Goal: Task Accomplishment & Management: Manage account settings

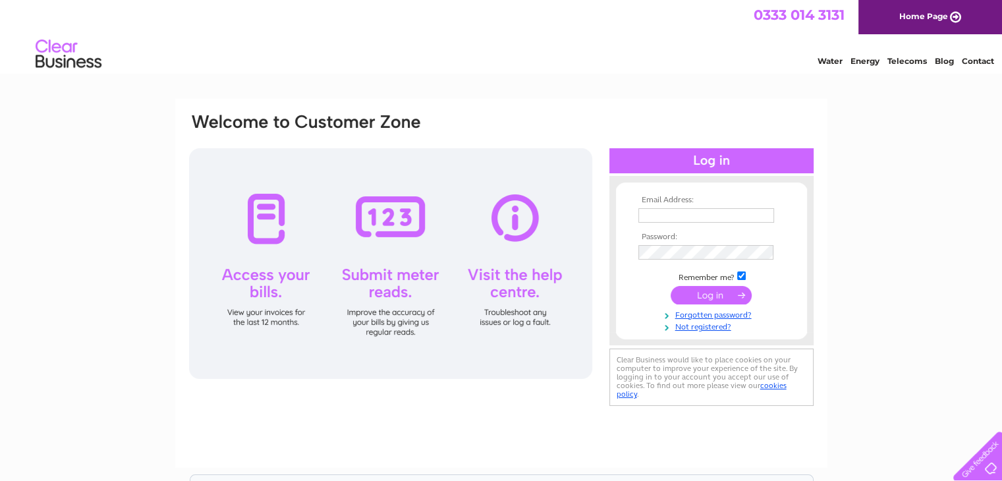
type input "[PERSON_NAME][EMAIL_ADDRESS][PERSON_NAME][DOMAIN_NAME]"
click at [874, 276] on div "Email Address: ryan.boyle@verastar.co.uk Password: Forgotten password?" at bounding box center [501, 396] width 1002 height 594
click at [874, 230] on div "Email Address: ryan.boyle@verastar.co.uk Password: Forgotten password?" at bounding box center [501, 396] width 1002 height 594
click at [477, 402] on div "Email Address: ryan.boyle@verastar.co.uk Password:" at bounding box center [501, 283] width 652 height 369
click at [709, 326] on link "Not registered?" at bounding box center [712, 325] width 149 height 13
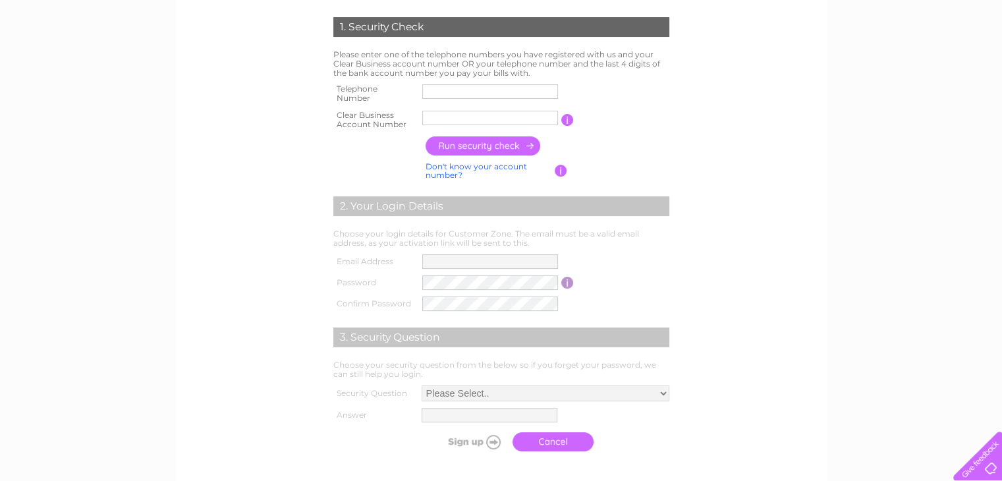
scroll to position [263, 0]
click at [695, 162] on div "1. Security Check Please enter one of the telephone numbers you have registered…" at bounding box center [500, 232] width 397 height 454
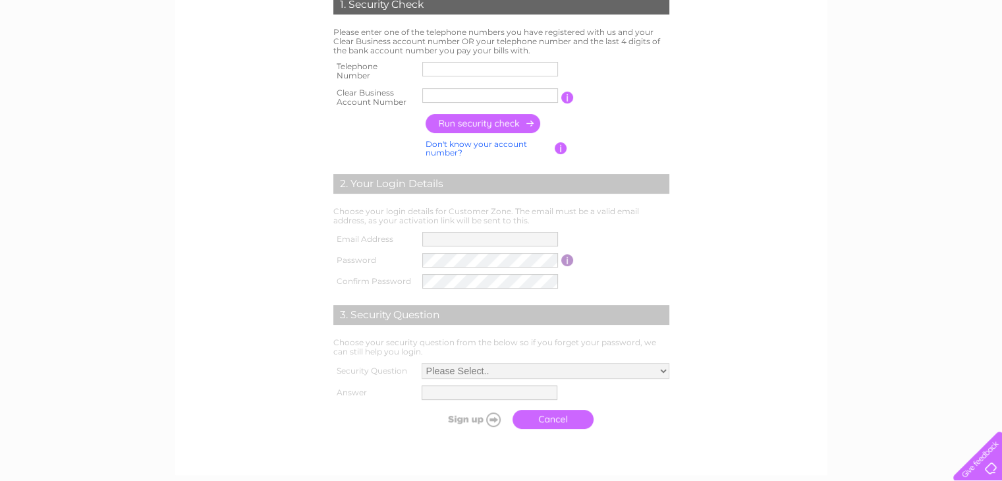
scroll to position [164, 0]
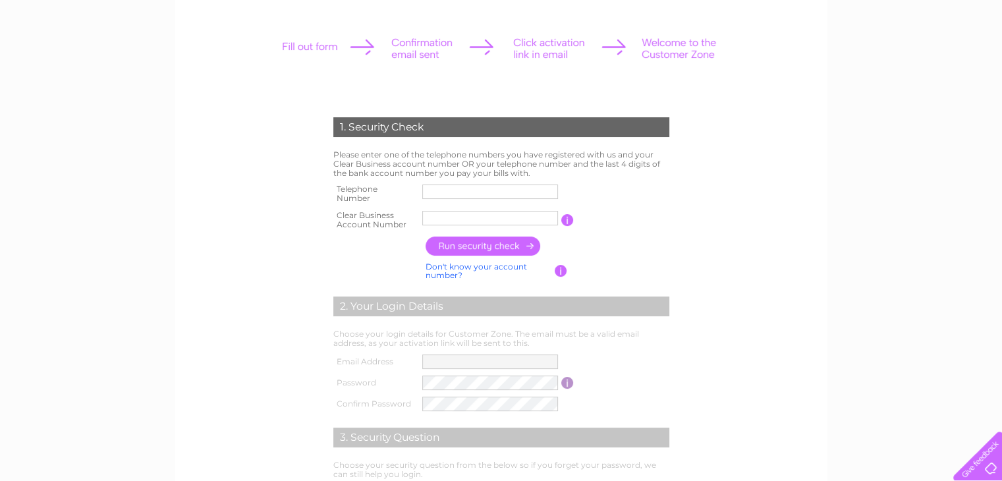
click at [448, 218] on input "text" at bounding box center [490, 218] width 136 height 14
click at [456, 186] on input "text" at bounding box center [490, 192] width 137 height 16
click at [564, 273] on input "button" at bounding box center [560, 271] width 13 height 12
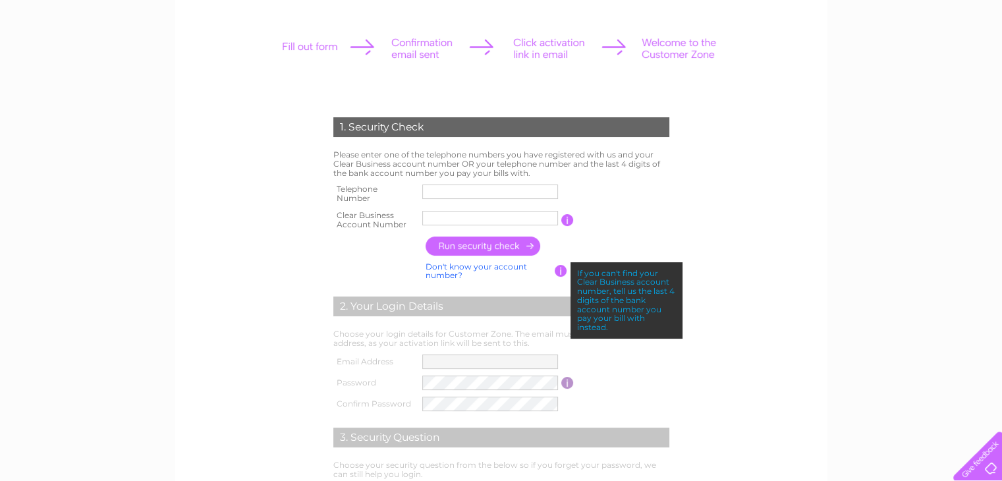
click at [564, 217] on input "button" at bounding box center [567, 220] width 13 height 12
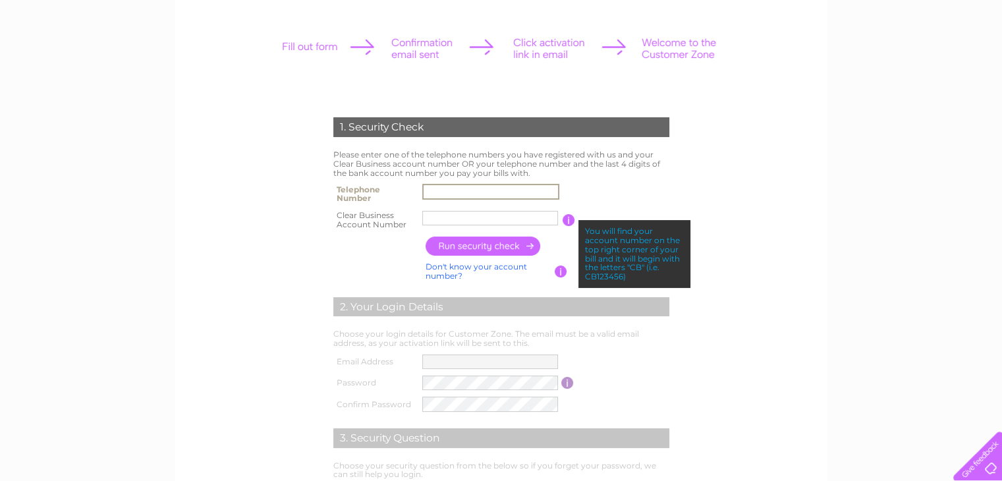
click at [457, 191] on input "text" at bounding box center [490, 192] width 137 height 16
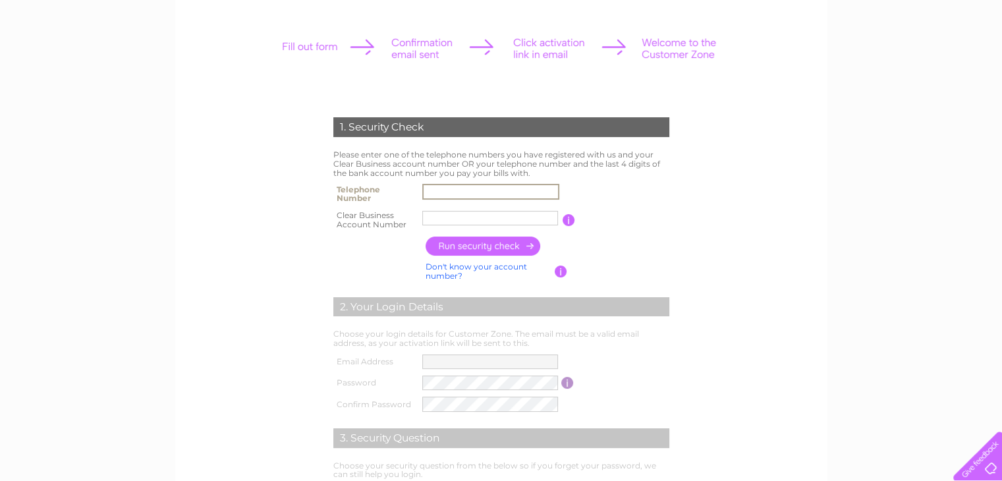
click at [446, 219] on input "text" at bounding box center [490, 218] width 136 height 14
click at [574, 217] on tr "Clear Business Account Number You will find your account number on the top righ…" at bounding box center [501, 220] width 342 height 26
click at [570, 219] on input "button" at bounding box center [567, 220] width 13 height 12
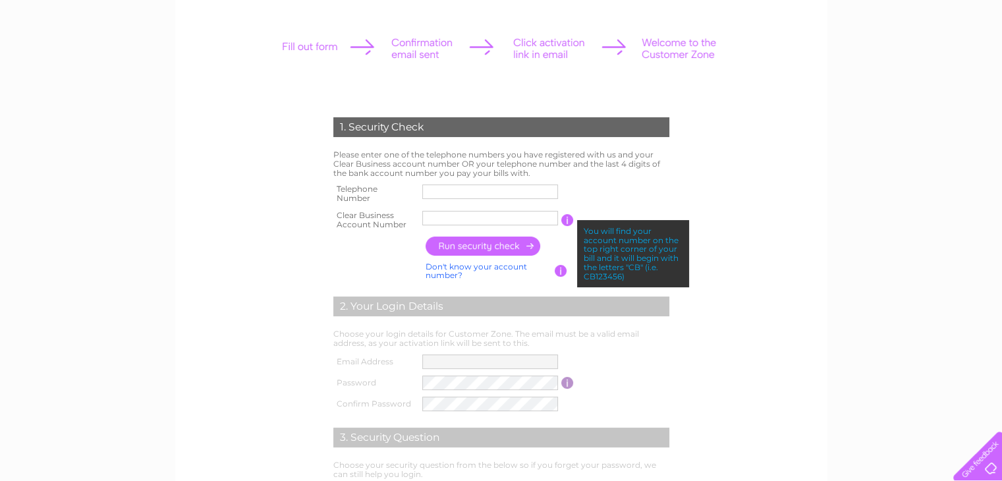
click at [750, 256] on form "1. Security Check Please enter one of the telephone numbers you have registered…" at bounding box center [501, 337] width 627 height 493
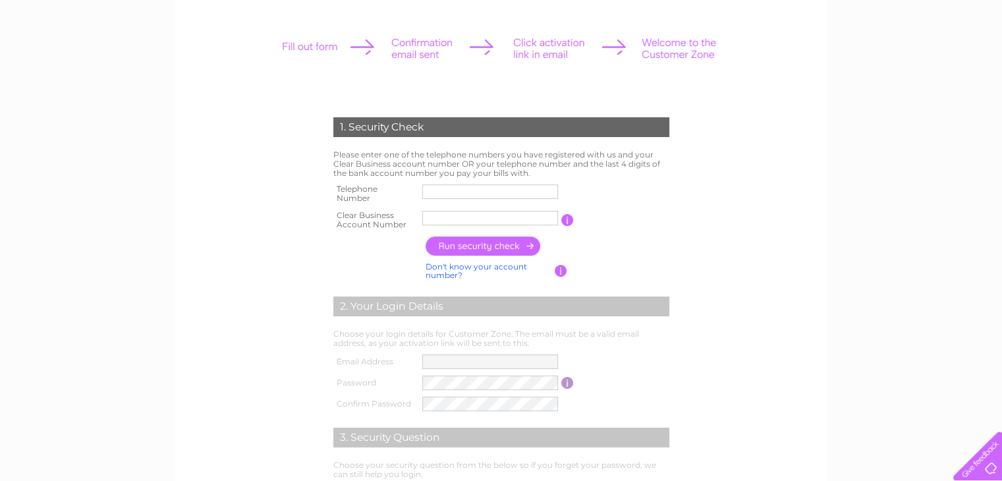
click at [461, 193] on input "text" at bounding box center [490, 191] width 136 height 14
paste input "01896848776"
type input "01896848776"
click at [466, 220] on input "text" at bounding box center [490, 218] width 136 height 14
paste input "30309402"
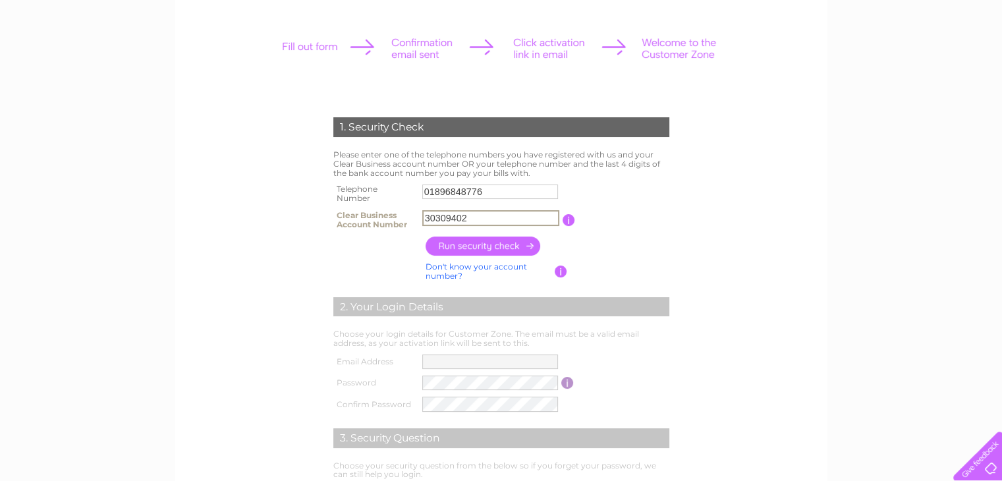
type input "30309402"
click at [474, 243] on input "button" at bounding box center [483, 245] width 116 height 19
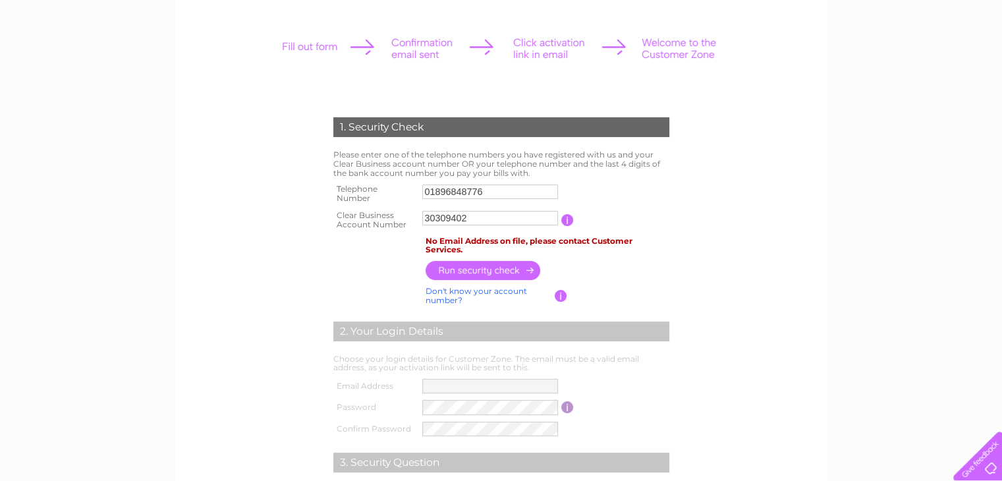
click at [649, 273] on td at bounding box center [547, 270] width 250 height 26
click at [450, 293] on link "Don't know your account number?" at bounding box center [475, 295] width 101 height 19
click at [424, 218] on input "text" at bounding box center [430, 218] width 17 height 14
paste input "0"
type input "0"
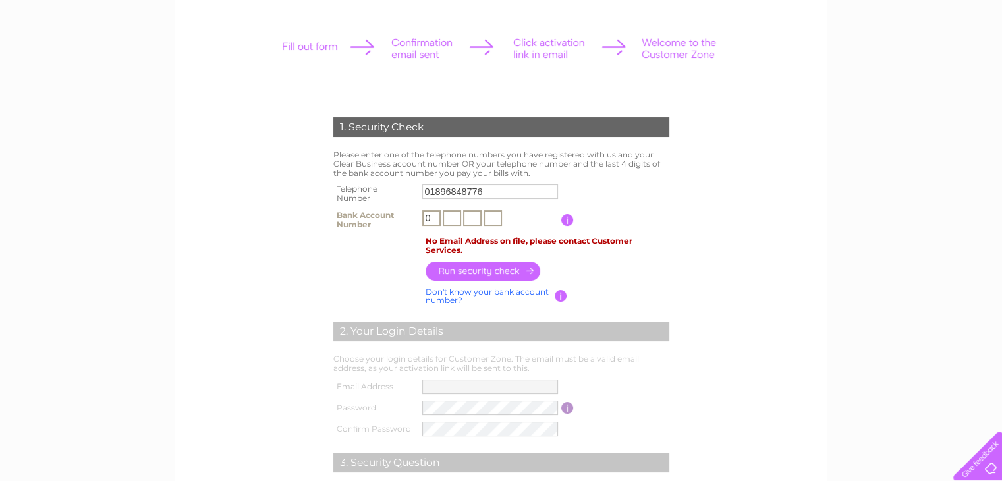
type input "0"
click at [449, 217] on input "text" at bounding box center [451, 218] width 18 height 16
type input "2"
click at [466, 219] on input "text" at bounding box center [472, 218] width 18 height 16
type input "3"
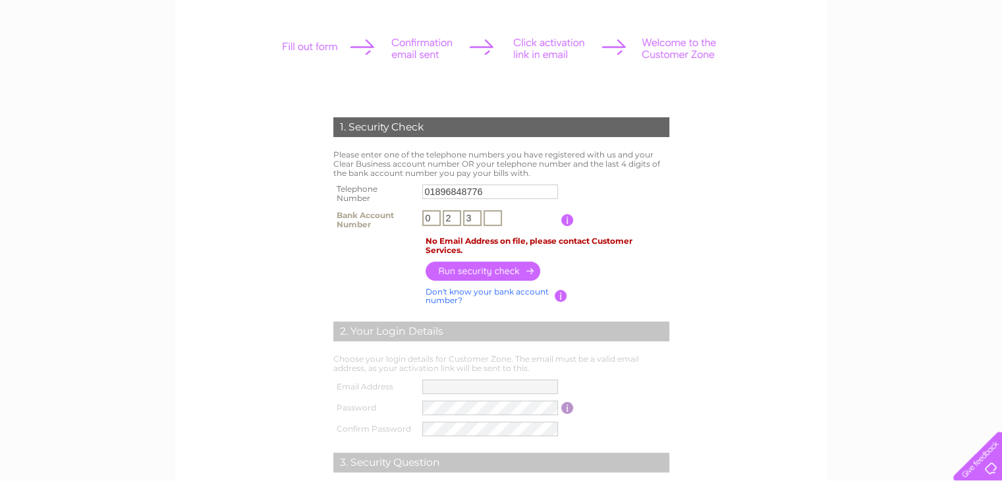
drag, startPoint x: 489, startPoint y: 215, endPoint x: 498, endPoint y: 215, distance: 8.6
click at [498, 215] on input "text" at bounding box center [492, 218] width 18 height 16
type input "4"
click at [495, 265] on input "button" at bounding box center [483, 270] width 116 height 19
click at [498, 268] on input "button" at bounding box center [483, 270] width 116 height 19
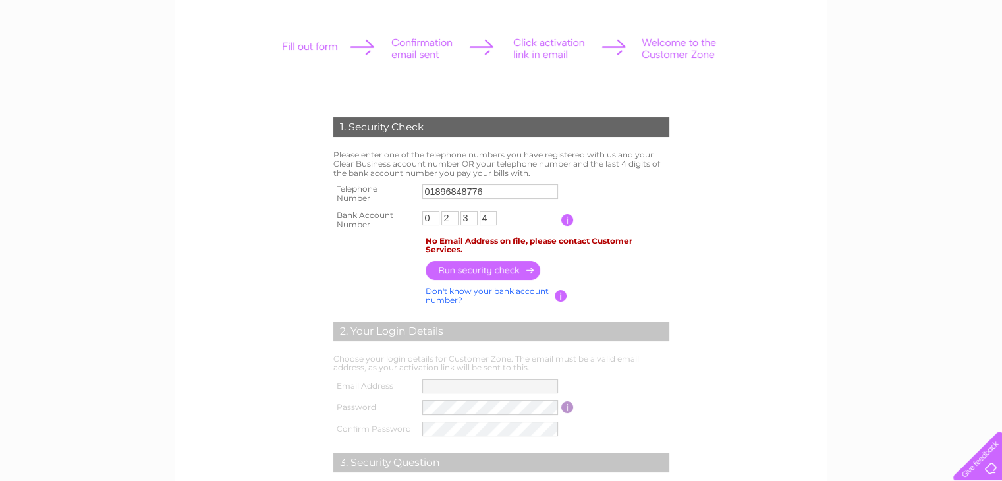
click at [495, 194] on input "01896848776" at bounding box center [490, 191] width 136 height 14
click at [492, 269] on input "button" at bounding box center [483, 270] width 116 height 19
click at [930, 356] on div "1. Security Check Please enter one of the telephone numbers you have registered…" at bounding box center [501, 391] width 1002 height 912
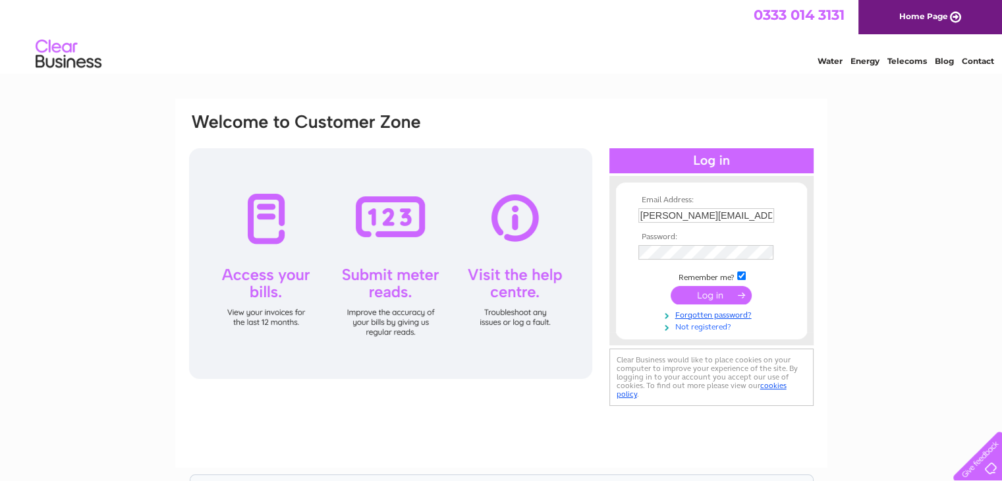
click at [703, 328] on link "Not registered?" at bounding box center [712, 325] width 149 height 13
click at [840, 256] on div "Email Address: [PERSON_NAME][EMAIL_ADDRESS][PERSON_NAME][DOMAIN_NAME] Password:…" at bounding box center [501, 396] width 1002 height 594
click at [849, 261] on div "Email Address: ryan.boyle@verastar.co.uk Password: Forgotten password?" at bounding box center [501, 396] width 1002 height 594
drag, startPoint x: 911, startPoint y: 267, endPoint x: 901, endPoint y: 243, distance: 26.5
click at [911, 267] on div "Email Address: [PERSON_NAME][EMAIL_ADDRESS][PERSON_NAME][DOMAIN_NAME] Password:…" at bounding box center [501, 396] width 1002 height 594
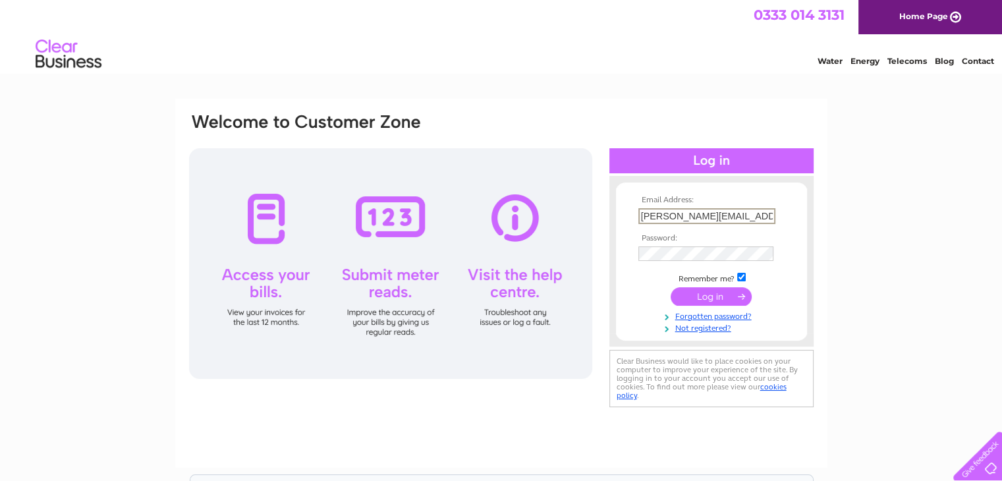
drag, startPoint x: 639, startPoint y: 215, endPoint x: 786, endPoint y: 213, distance: 147.5
click at [786, 213] on td "[PERSON_NAME][EMAIL_ADDRESS][PERSON_NAME][DOMAIN_NAME]" at bounding box center [711, 216] width 153 height 22
click at [953, 218] on div "Email Address: [PERSON_NAME][EMAIL_ADDRESS][PERSON_NAME][DOMAIN_NAME] Password:…" at bounding box center [501, 396] width 1002 height 594
click at [690, 310] on link "Forgotten password?" at bounding box center [712, 313] width 149 height 13
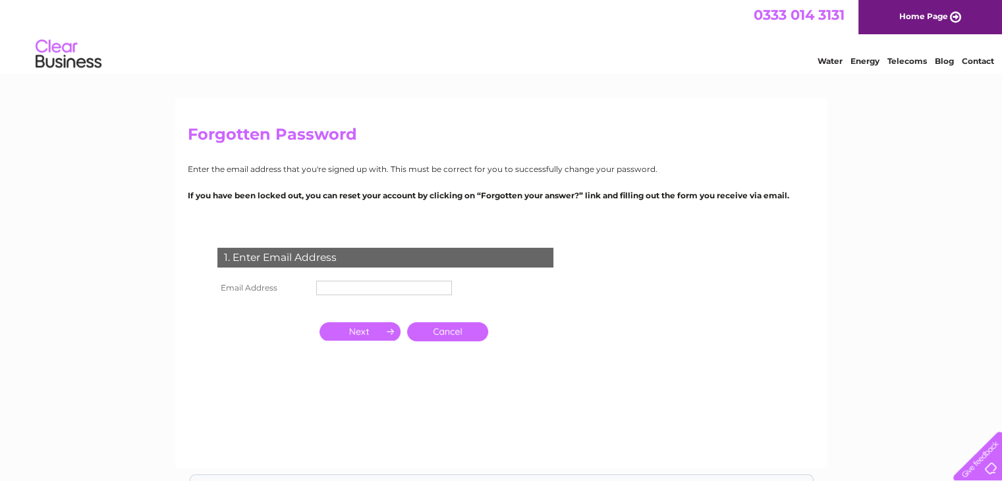
type input "[PERSON_NAME][EMAIL_ADDRESS][PERSON_NAME][DOMAIN_NAME]"
drag, startPoint x: 427, startPoint y: 288, endPoint x: 271, endPoint y: 293, distance: 155.5
click at [271, 293] on tr "Email Address ryan.boyle@verastar.co.uk" at bounding box center [335, 288] width 242 height 22
click at [321, 367] on div "1. Enter Email Address Email Address ryan.boyle@verastar.co.uk Cancel" at bounding box center [388, 319] width 400 height 171
click at [334, 286] on input "text" at bounding box center [384, 289] width 137 height 16
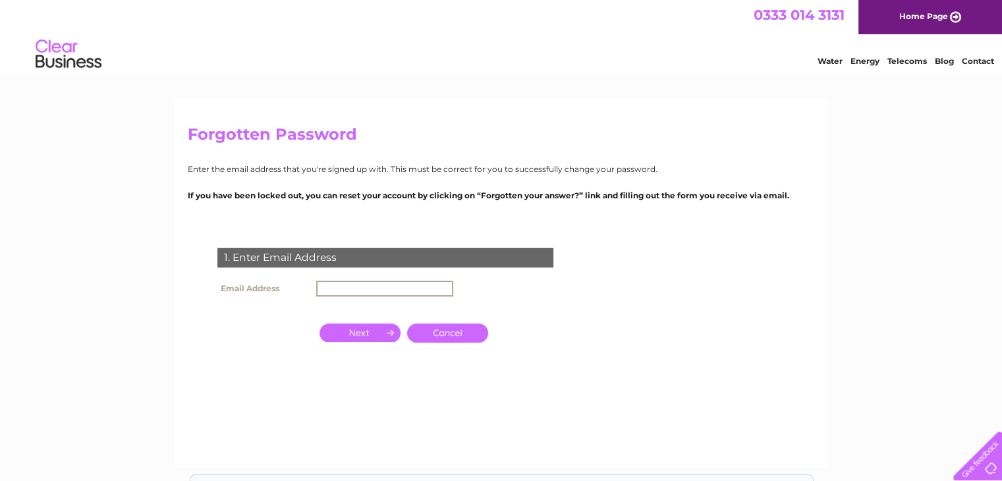
type input "[PERSON_NAME][EMAIL_ADDRESS][PERSON_NAME][DOMAIN_NAME]"
drag, startPoint x: 430, startPoint y: 286, endPoint x: 253, endPoint y: 290, distance: 177.2
click at [257, 290] on tr "Email Address [PERSON_NAME][EMAIL_ADDRESS][PERSON_NAME][DOMAIN_NAME]" at bounding box center [334, 287] width 241 height 21
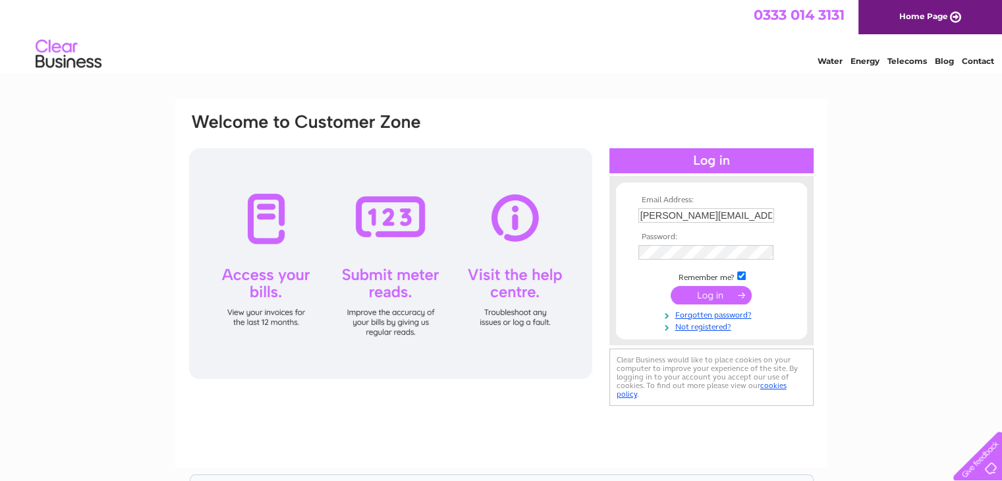
click at [708, 290] on input "submit" at bounding box center [710, 295] width 81 height 18
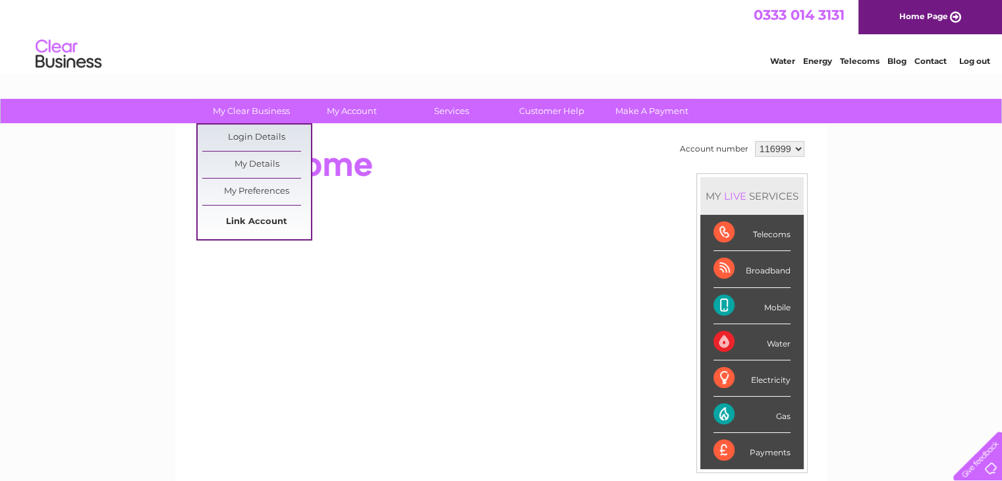
click at [271, 221] on link "Link Account" at bounding box center [256, 222] width 109 height 26
click at [258, 223] on link "Link Account" at bounding box center [256, 222] width 109 height 26
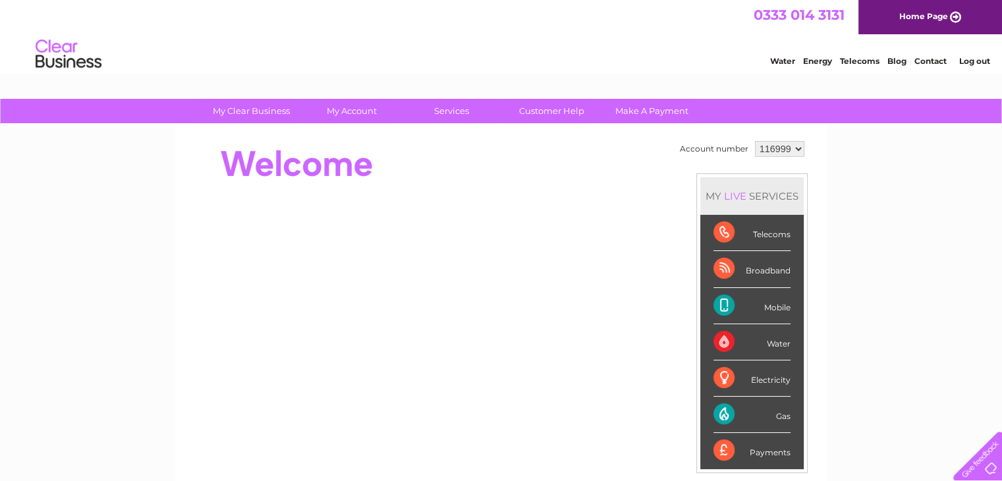
click at [439, 159] on div at bounding box center [427, 164] width 479 height 53
click at [862, 186] on div "My Clear Business Login Details My Details My Preferences Link Account My Accou…" at bounding box center [501, 469] width 1002 height 740
drag, startPoint x: 611, startPoint y: 158, endPoint x: 582, endPoint y: 156, distance: 29.0
click at [611, 158] on div at bounding box center [427, 164] width 479 height 53
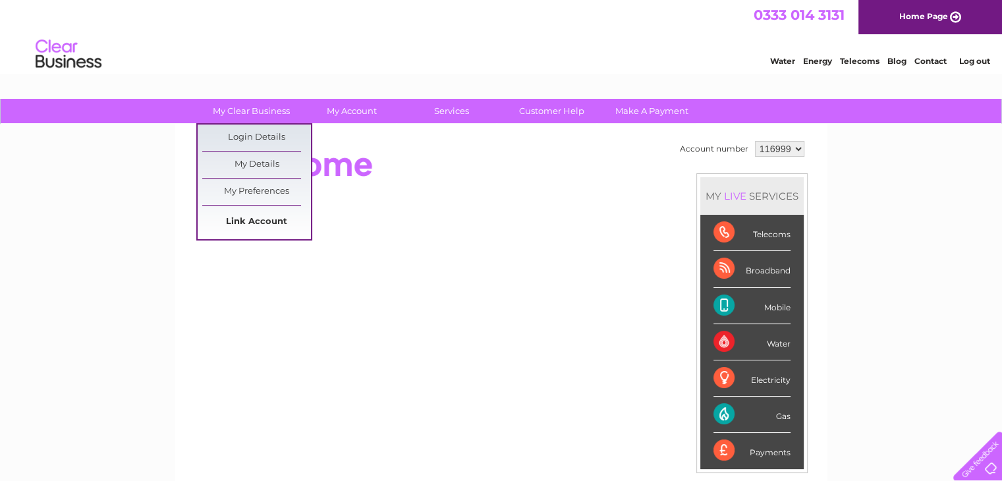
click at [256, 221] on link "Link Account" at bounding box center [256, 222] width 109 height 26
click at [244, 110] on link "My Clear Business" at bounding box center [251, 111] width 109 height 24
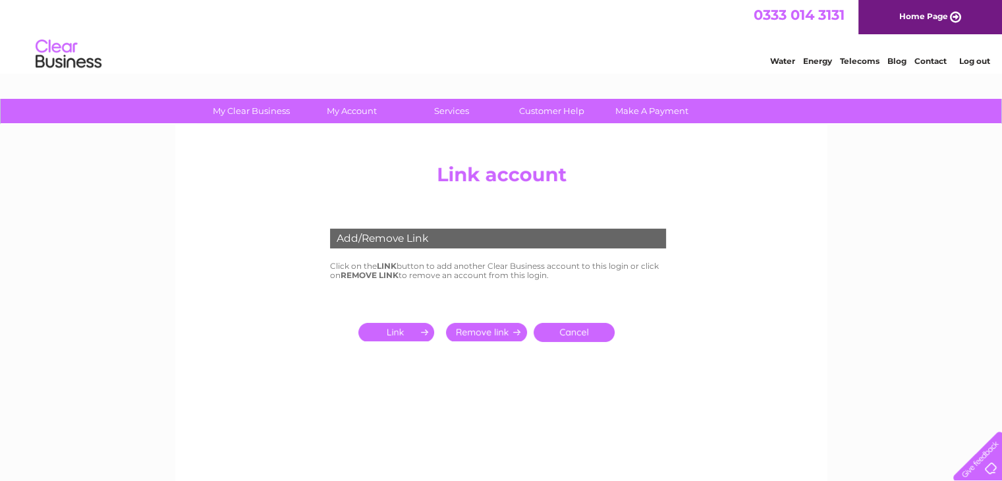
click at [399, 329] on input "submit" at bounding box center [398, 332] width 81 height 18
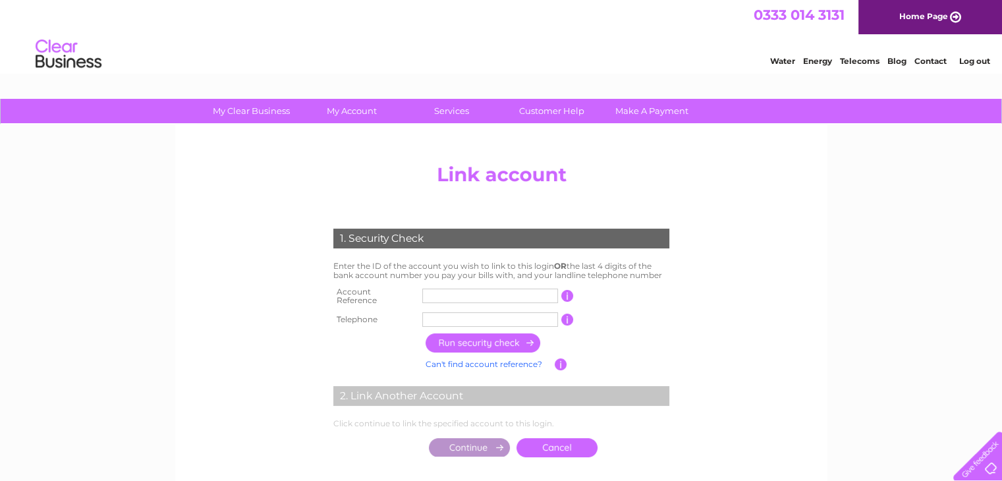
click at [446, 293] on input "text" at bounding box center [490, 295] width 136 height 14
click at [494, 294] on input "text" at bounding box center [490, 295] width 136 height 14
click at [458, 312] on input "text" at bounding box center [490, 319] width 136 height 14
click at [436, 292] on input "text" at bounding box center [490, 295] width 136 height 14
click at [432, 315] on input "text" at bounding box center [490, 319] width 136 height 14
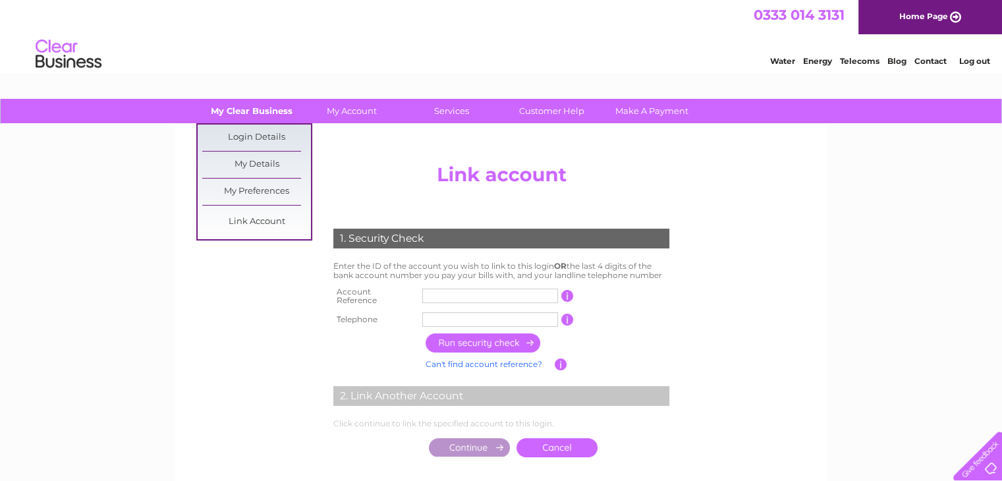
click at [244, 113] on link "My Clear Business" at bounding box center [251, 111] width 109 height 24
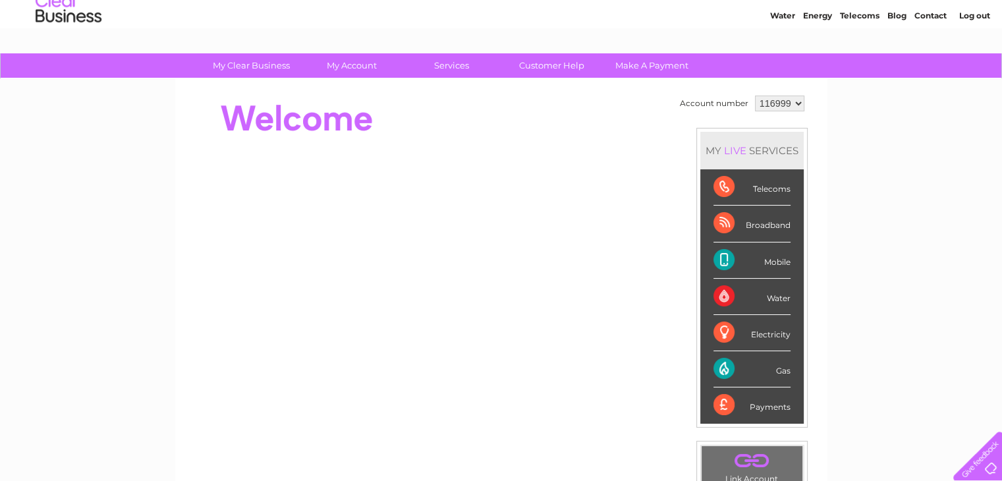
scroll to position [47, 0]
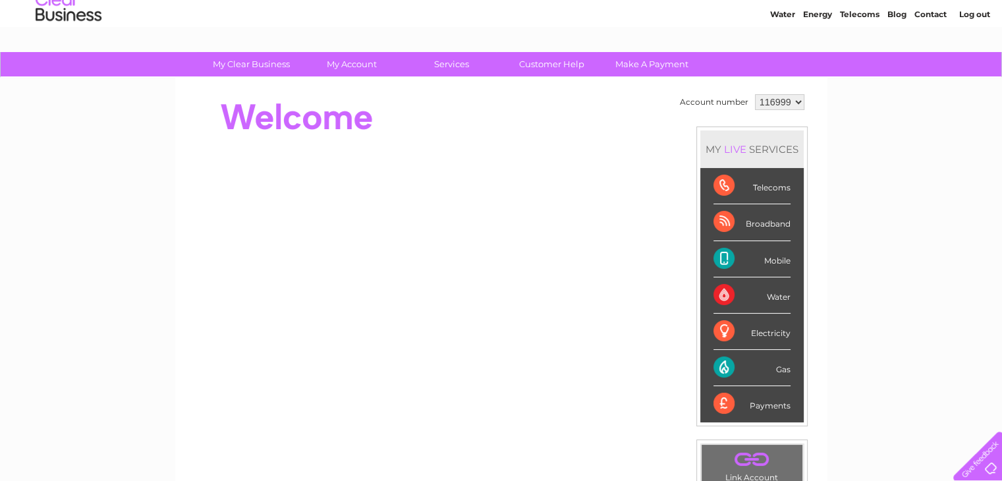
click at [795, 101] on select "116999 500000" at bounding box center [779, 102] width 49 height 16
click at [795, 100] on select "116999 500000" at bounding box center [779, 102] width 49 height 16
click at [829, 109] on div "My Clear Business Login Details My Details My Preferences Link Account My Accou…" at bounding box center [501, 422] width 1002 height 740
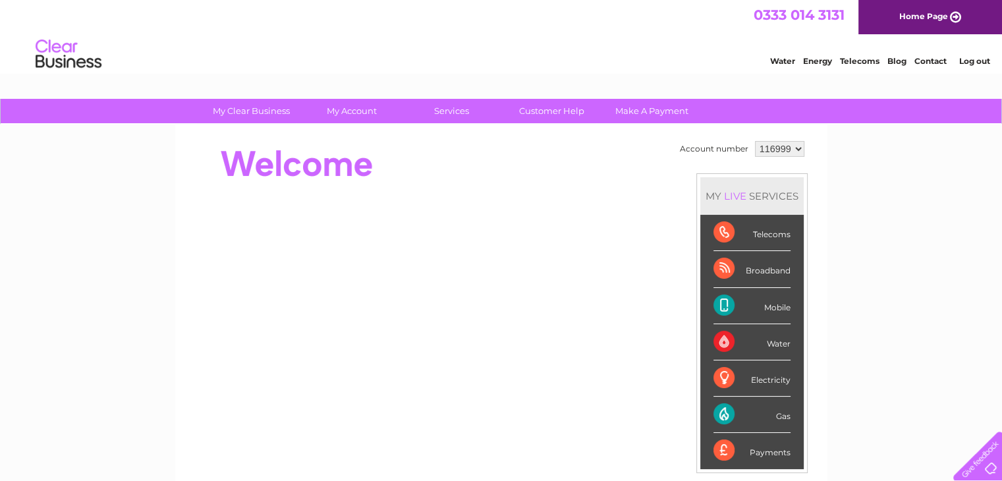
click at [798, 149] on select "116999 500000" at bounding box center [779, 149] width 49 height 16
click at [528, 178] on div at bounding box center [427, 164] width 479 height 53
click at [797, 148] on select "116999 500000" at bounding box center [779, 149] width 49 height 16
click at [437, 170] on div at bounding box center [427, 164] width 479 height 53
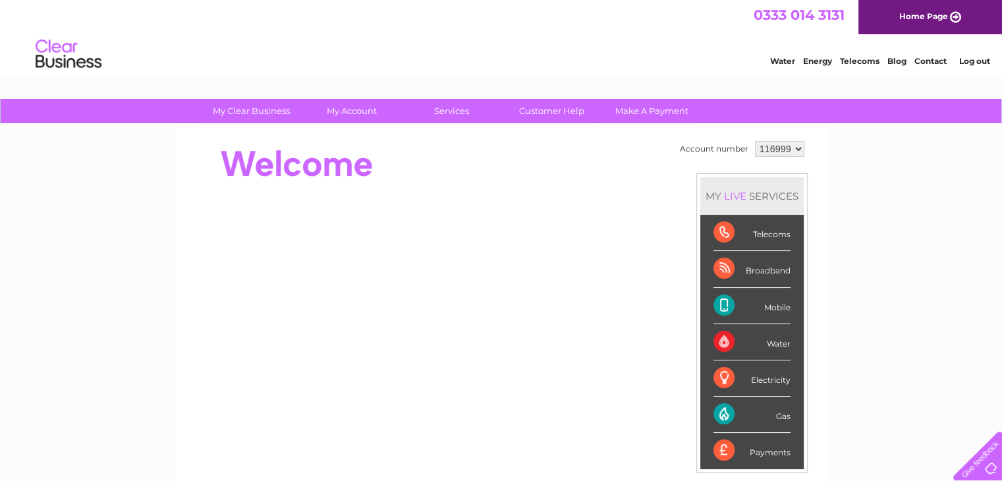
click at [776, 150] on select "116999 500000" at bounding box center [779, 149] width 49 height 16
drag, startPoint x: 776, startPoint y: 150, endPoint x: 770, endPoint y: 151, distance: 6.6
click at [776, 150] on select "116999 500000" at bounding box center [779, 149] width 49 height 16
click at [532, 156] on div at bounding box center [427, 164] width 479 height 53
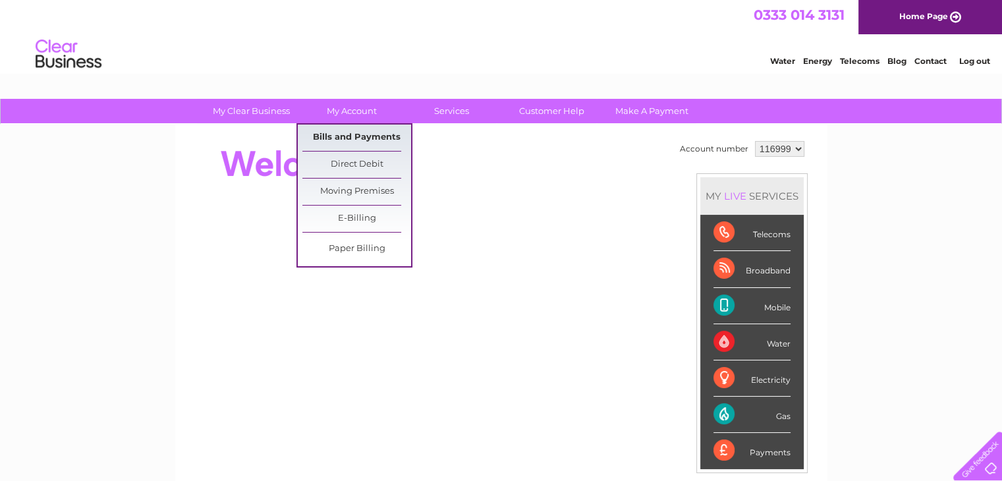
click at [350, 134] on link "Bills and Payments" at bounding box center [356, 137] width 109 height 26
